Goal: Book appointment/travel/reservation

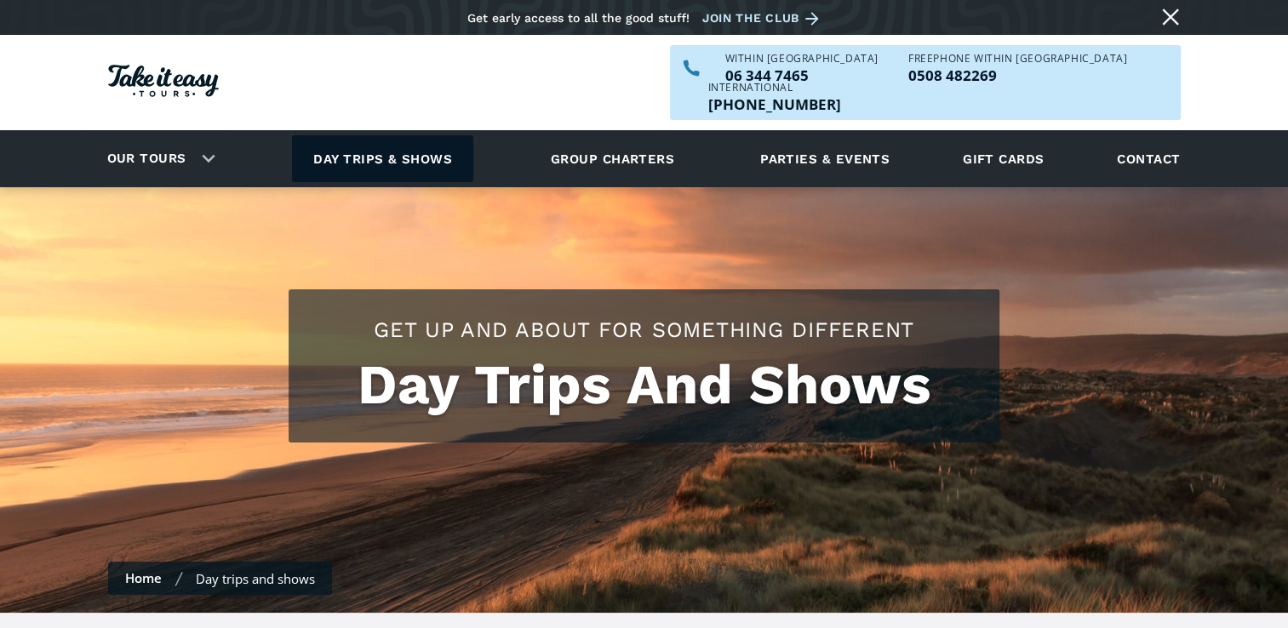
click at [364, 135] on link "Day trips & shows" at bounding box center [382, 158] width 181 height 47
click at [373, 135] on link "Day trips & shows" at bounding box center [382, 158] width 181 height 47
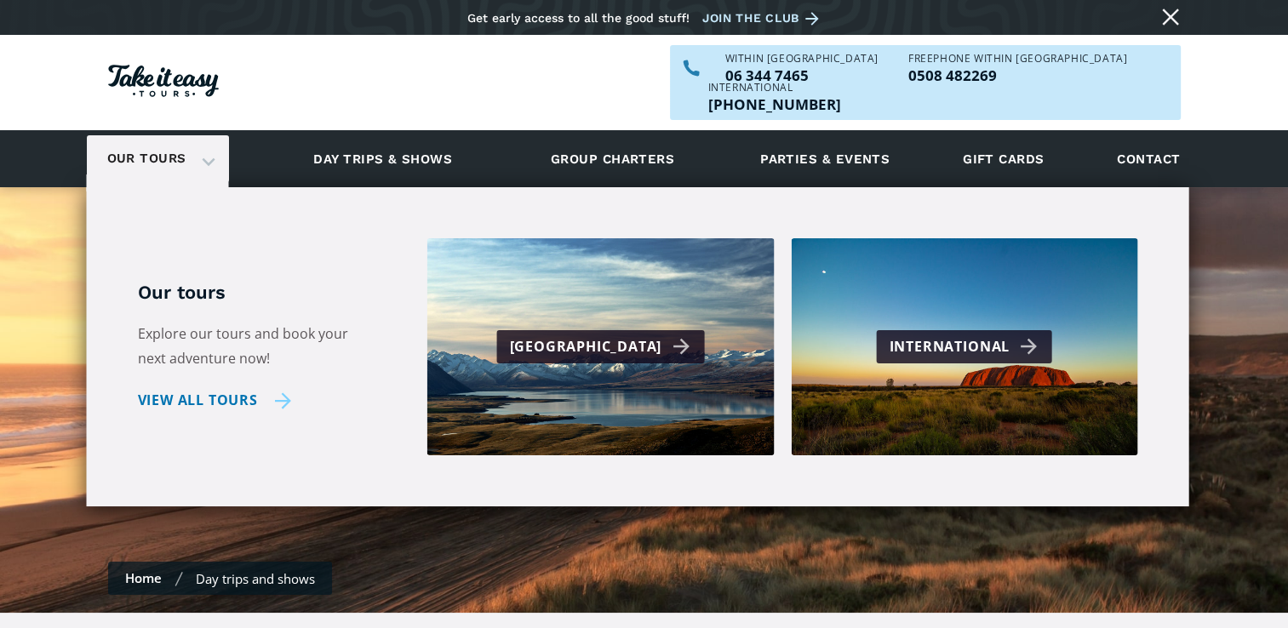
click at [181, 388] on link "View all tours" at bounding box center [215, 400] width 154 height 25
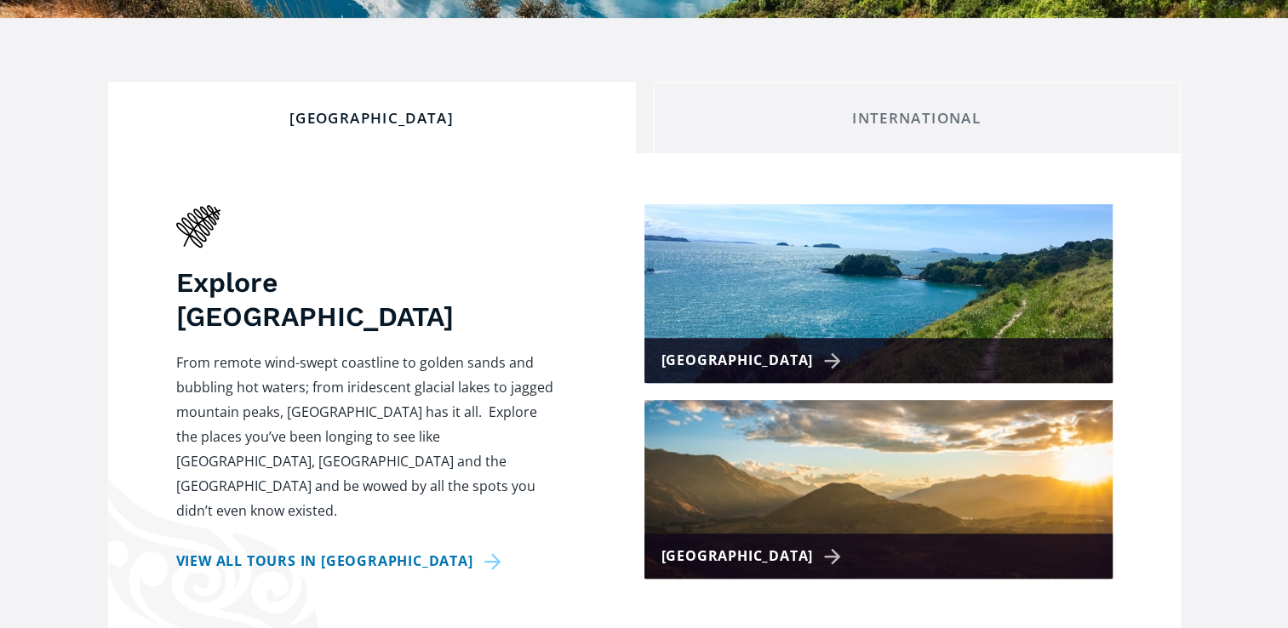
scroll to position [596, 0]
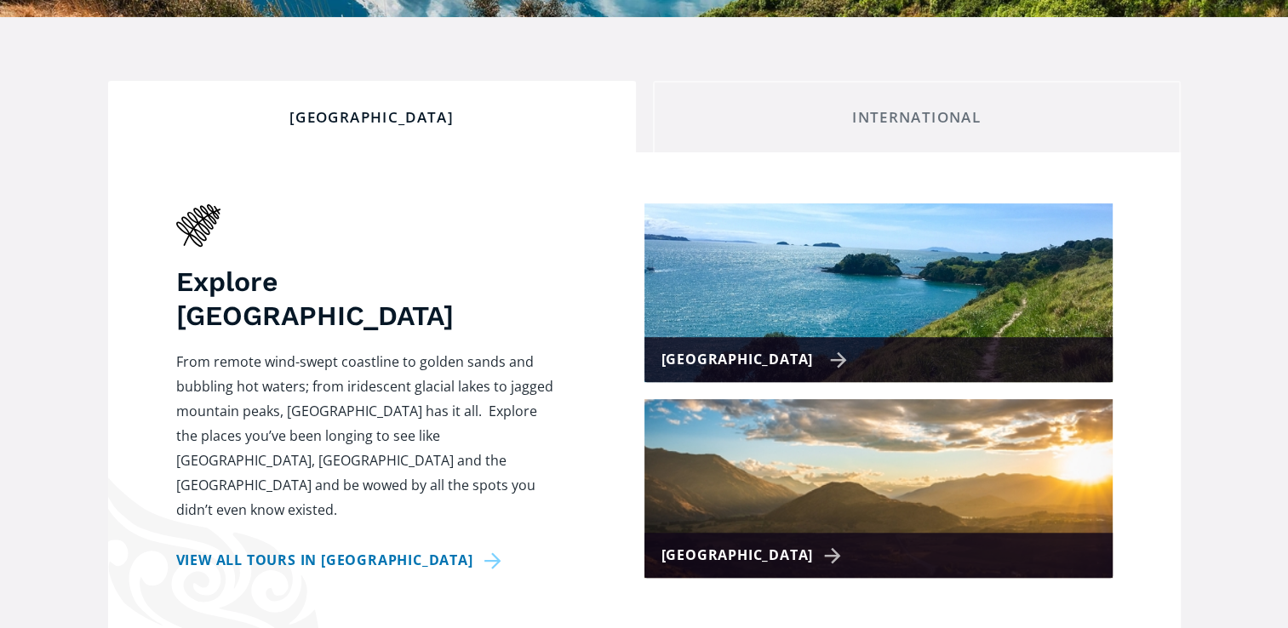
click at [780, 347] on div "[GEOGRAPHIC_DATA]" at bounding box center [754, 359] width 186 height 25
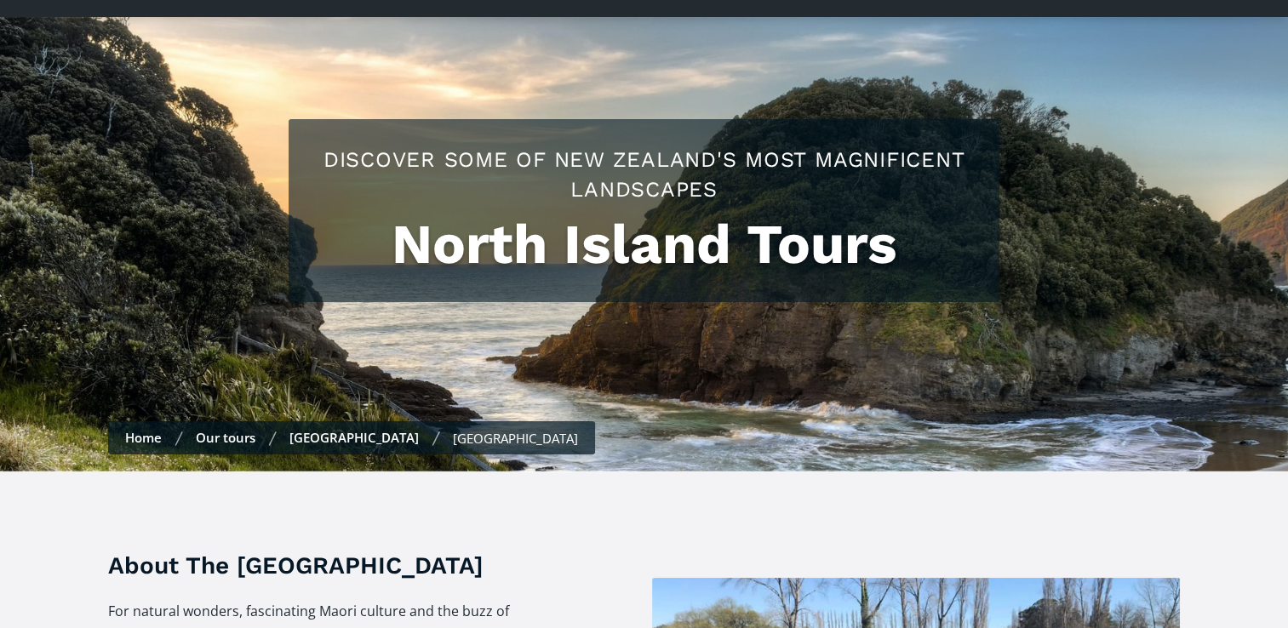
scroll to position [85, 0]
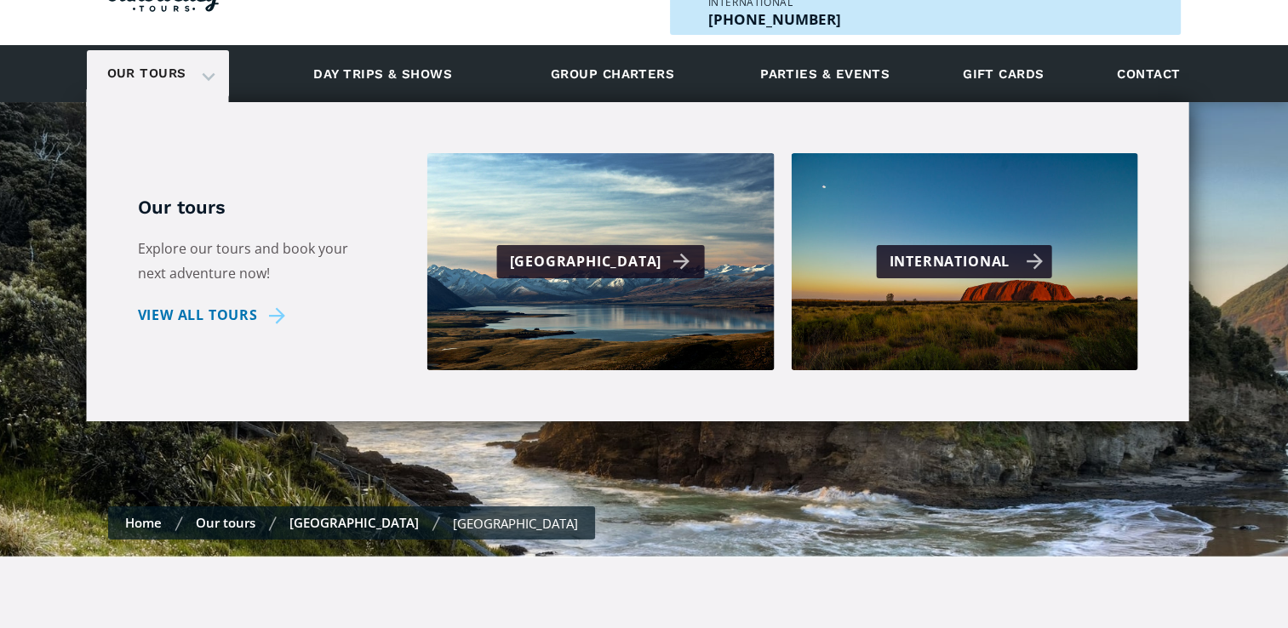
click at [1004, 249] on div "International" at bounding box center [967, 261] width 154 height 25
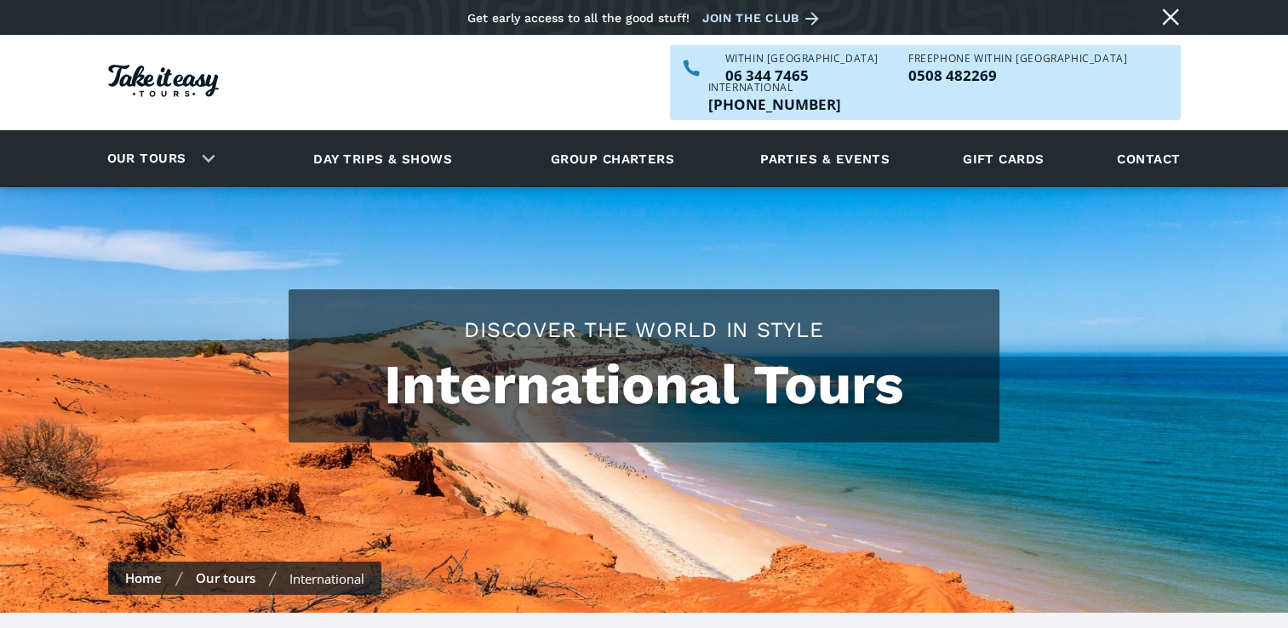
checkbox input "true"
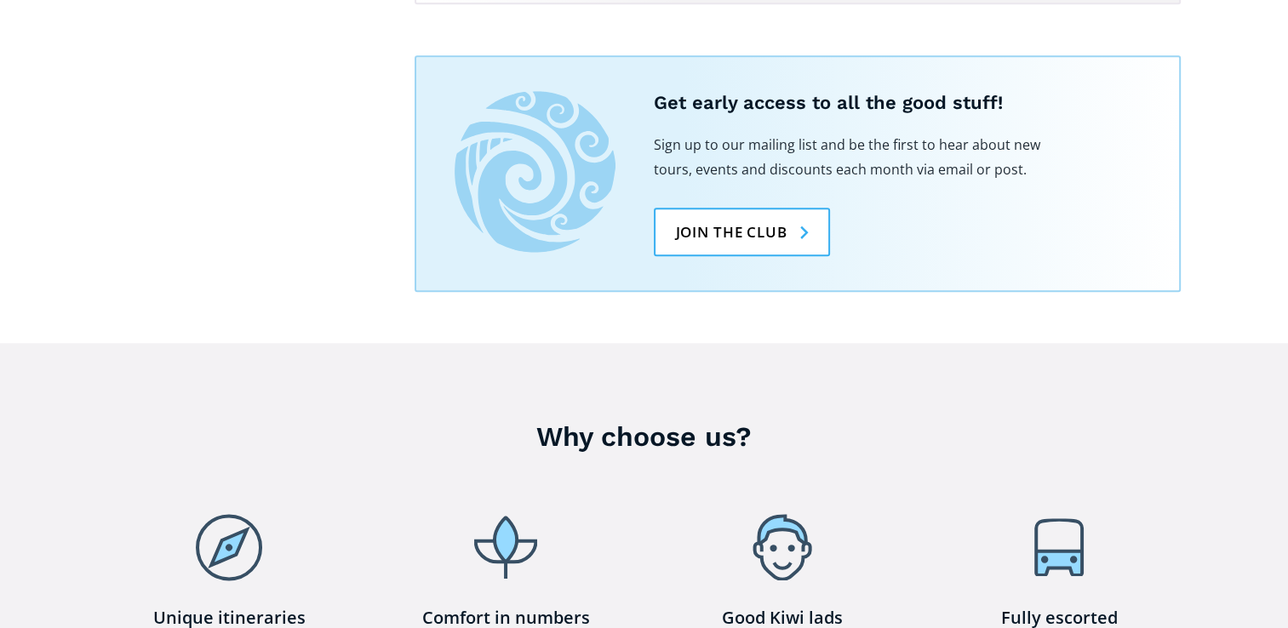
scroll to position [1617, 0]
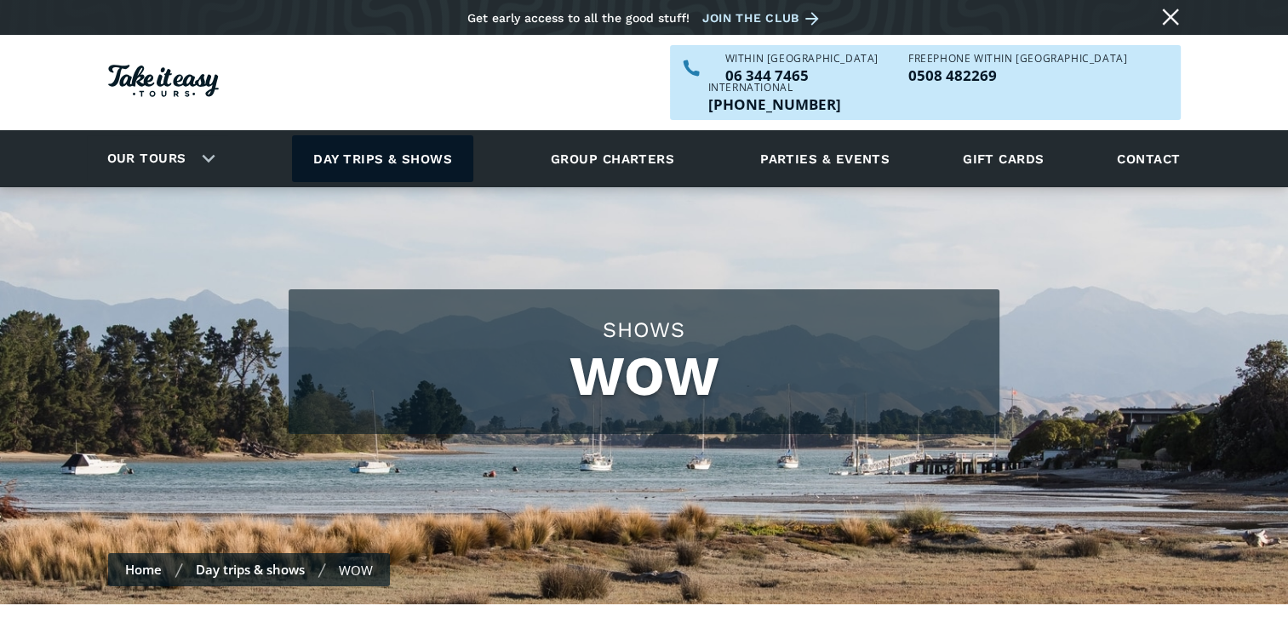
click at [361, 135] on link "Day trips & shows" at bounding box center [382, 158] width 181 height 47
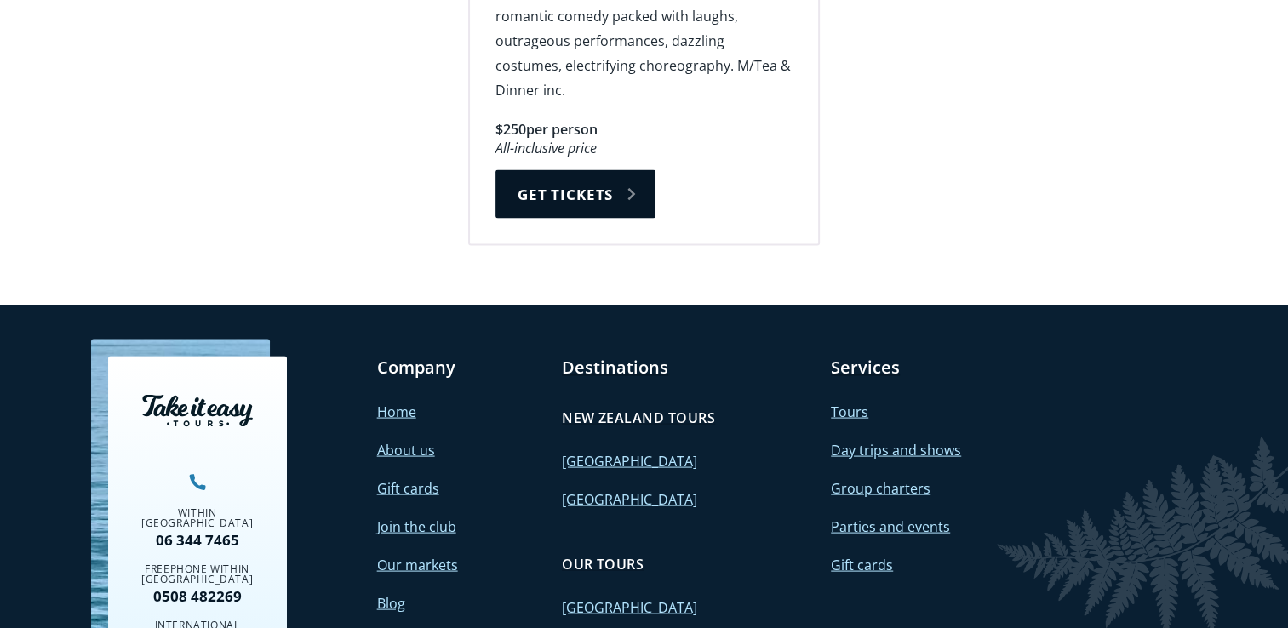
scroll to position [3320, 0]
